Goal: Information Seeking & Learning: Find contact information

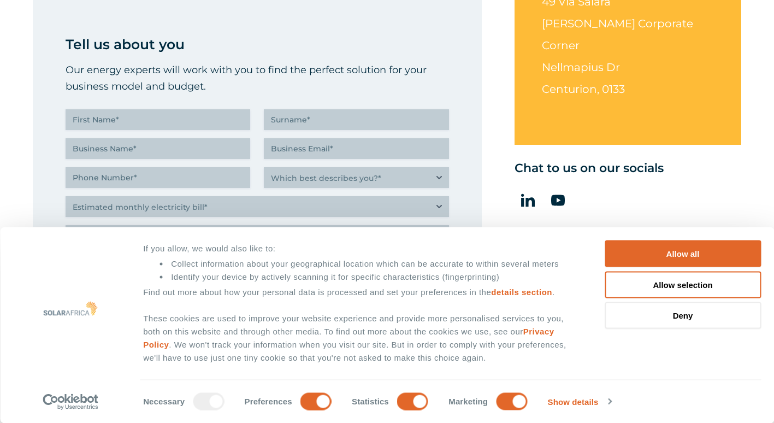
scroll to position [492, 0]
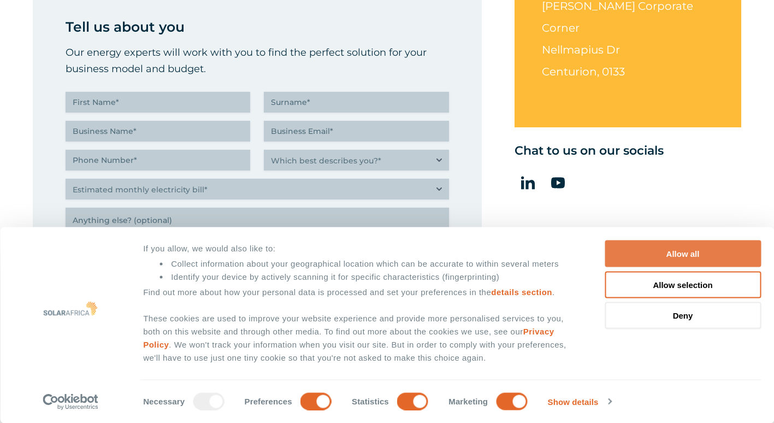
click at [650, 254] on button "Allow all" at bounding box center [683, 253] width 156 height 27
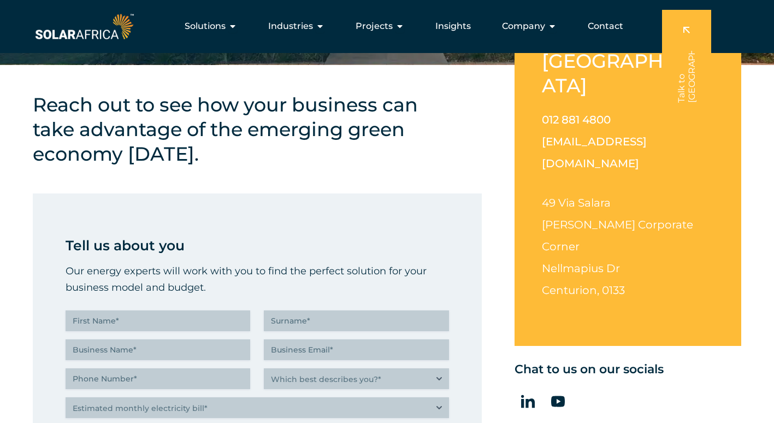
scroll to position [218, 0]
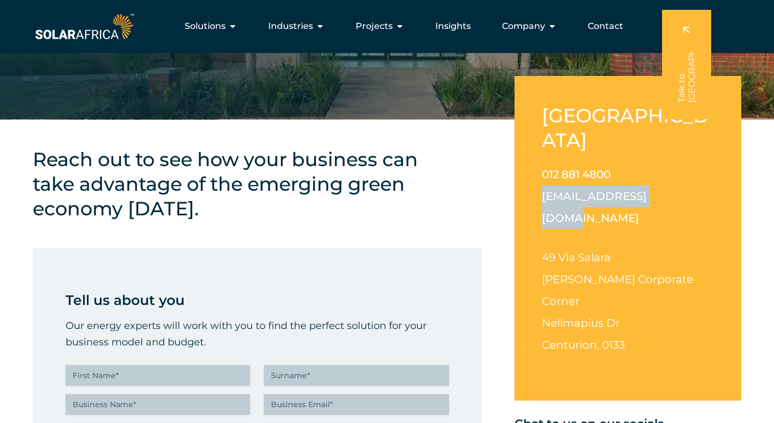
drag, startPoint x: 690, startPoint y: 174, endPoint x: 540, endPoint y: 179, distance: 150.3
click at [540, 179] on div "[GEOGRAPHIC_DATA] 012 881 4800 [EMAIL_ADDRESS][DOMAIN_NAME] [STREET_ADDRESS][PE…" at bounding box center [627, 238] width 227 height 324
copy link "[EMAIL_ADDRESS][DOMAIN_NAME]"
click at [673, 163] on p "012 881 4800 [EMAIL_ADDRESS][DOMAIN_NAME]" at bounding box center [628, 196] width 172 height 66
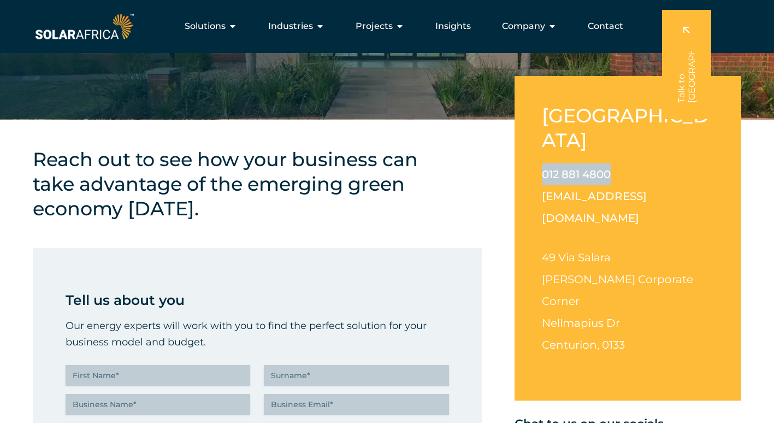
drag, startPoint x: 637, startPoint y: 155, endPoint x: 525, endPoint y: 155, distance: 112.5
click at [525, 155] on div "[GEOGRAPHIC_DATA] 012 881 4800 [EMAIL_ADDRESS][DOMAIN_NAME] [STREET_ADDRESS][PE…" at bounding box center [627, 238] width 227 height 324
copy link "012 881 4800"
